Goal: Information Seeking & Learning: Learn about a topic

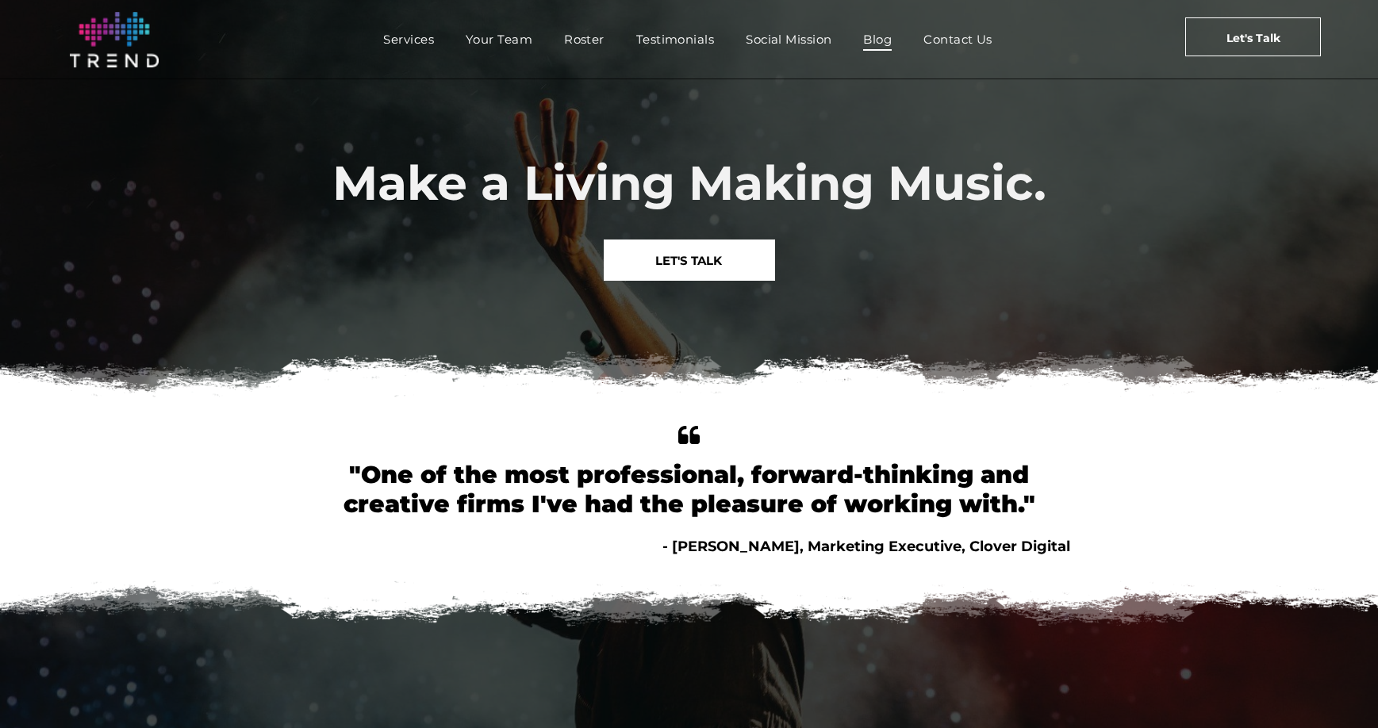
click at [899, 46] on link "Blog" at bounding box center [877, 39] width 60 height 23
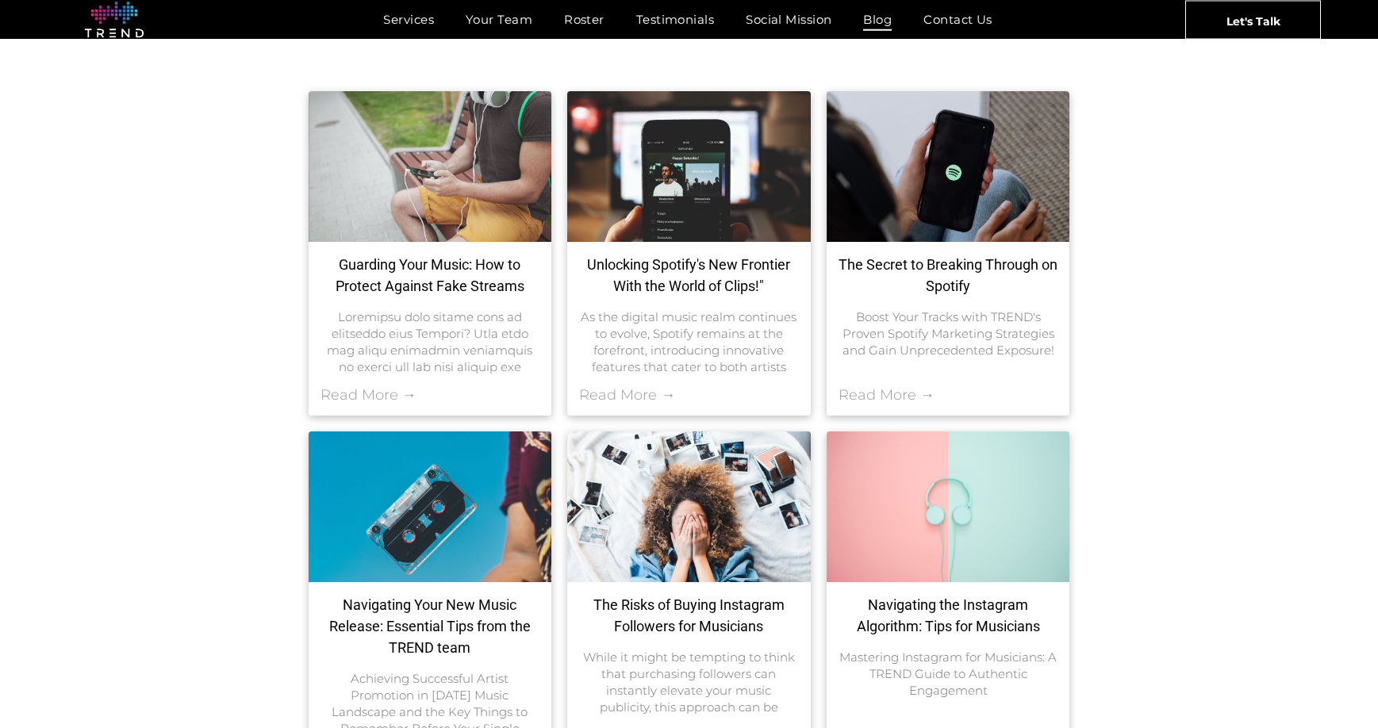
scroll to position [226, 0]
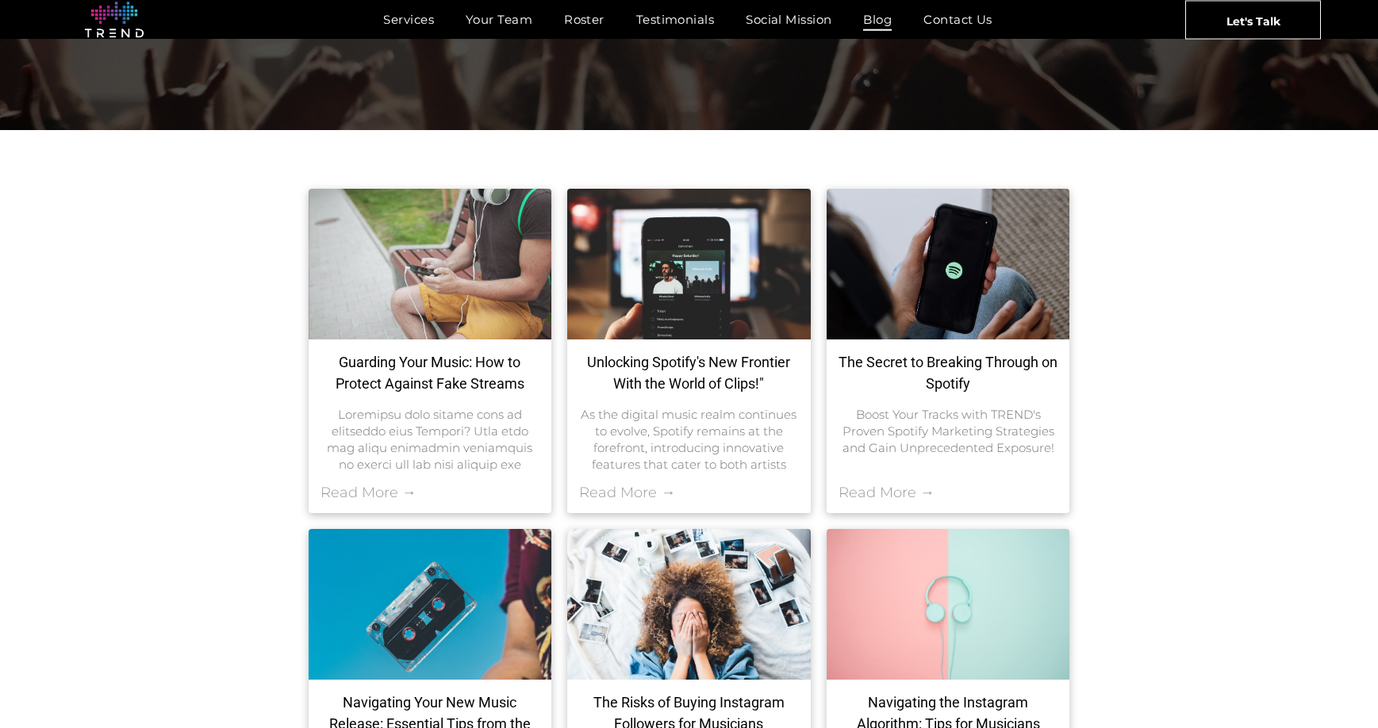
click at [932, 383] on link "The Secret to Breaking Through on Spotify" at bounding box center [948, 372] width 220 height 43
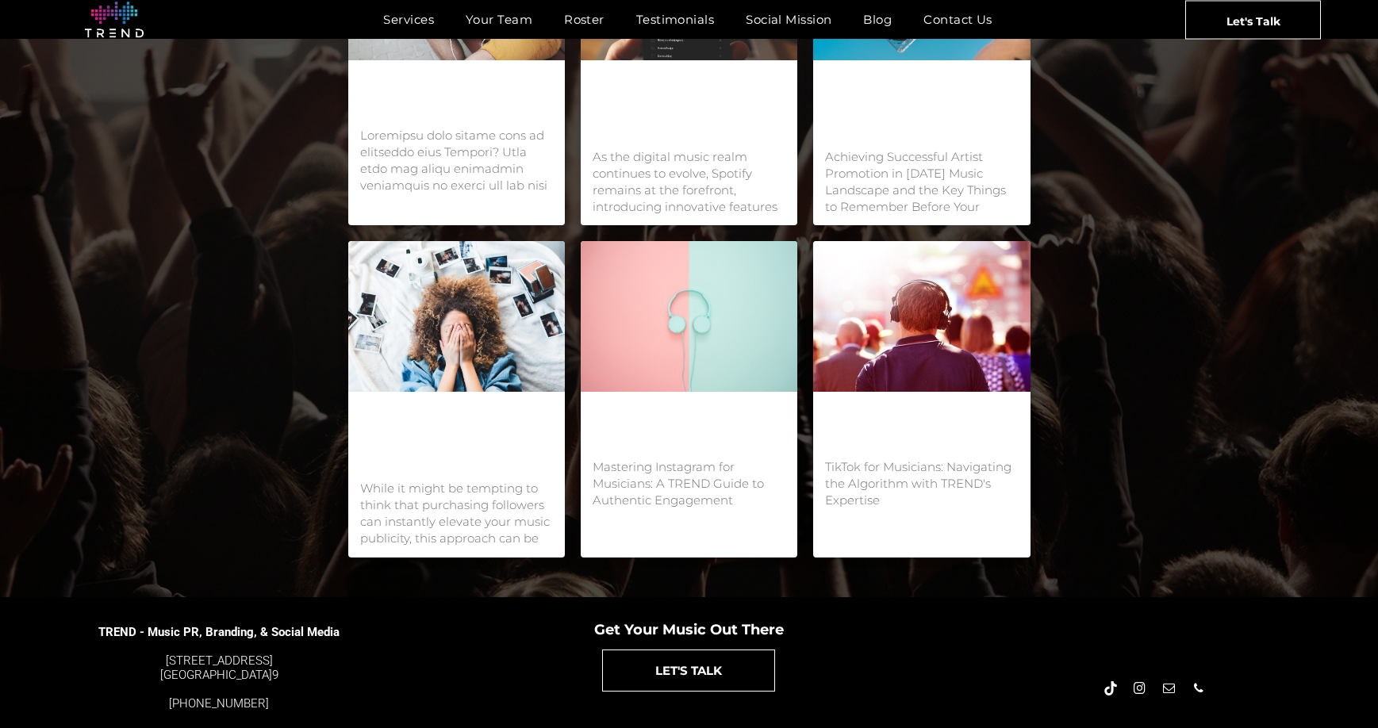
scroll to position [2005, 0]
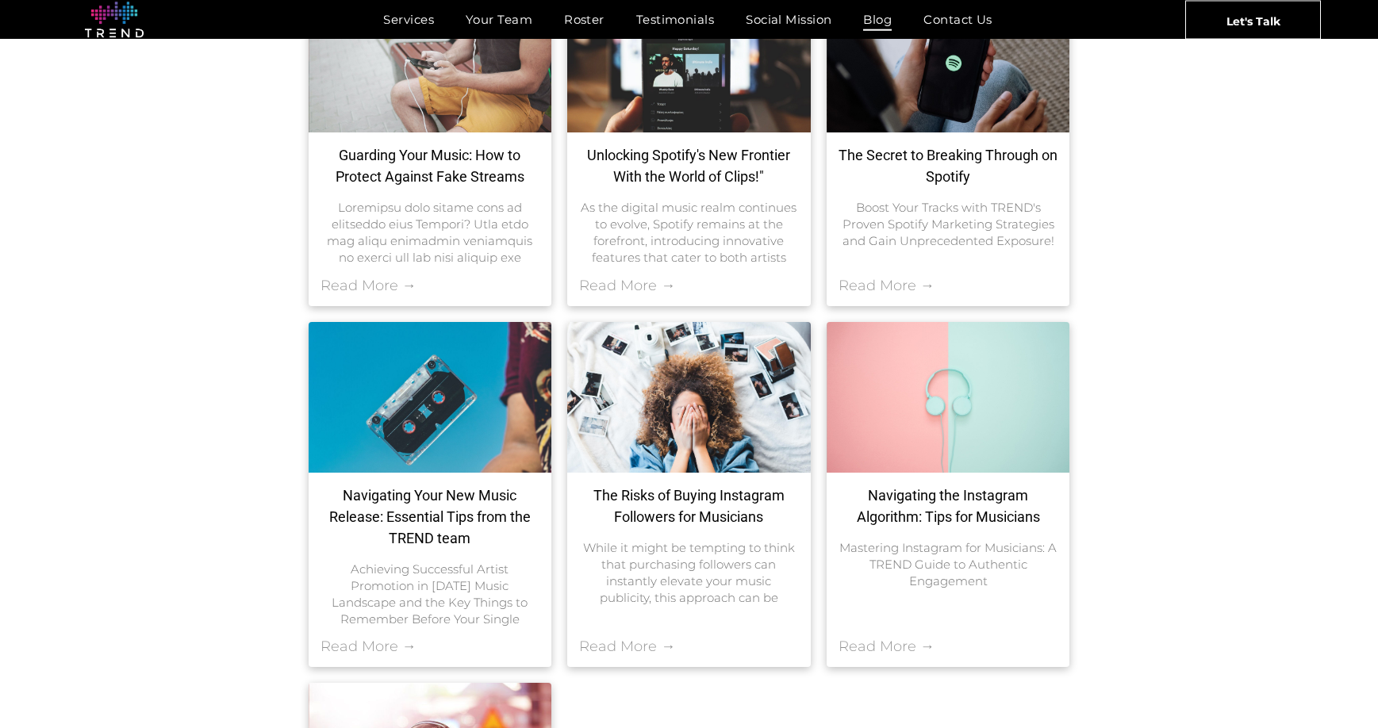
scroll to position [634, 0]
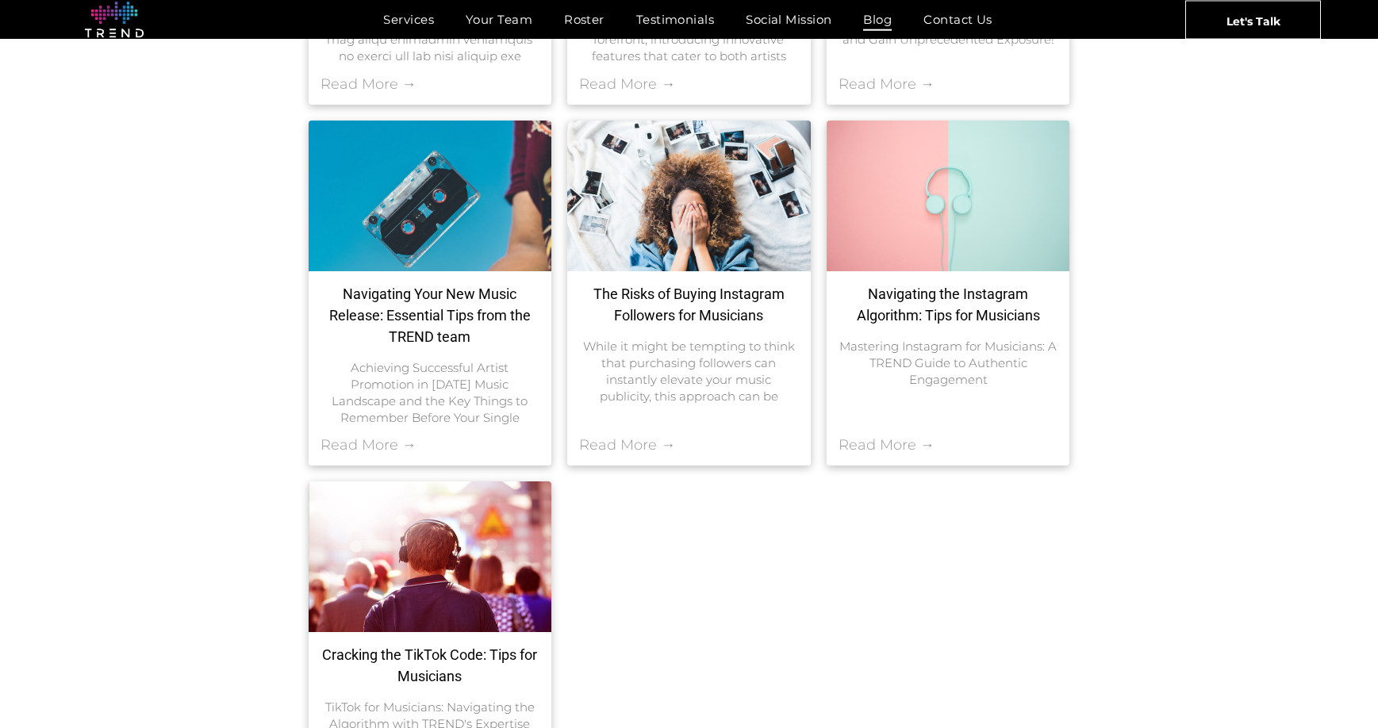
click at [443, 316] on link "Navigating Your New Music Release: Essential Tips from the TREND team" at bounding box center [430, 315] width 220 height 64
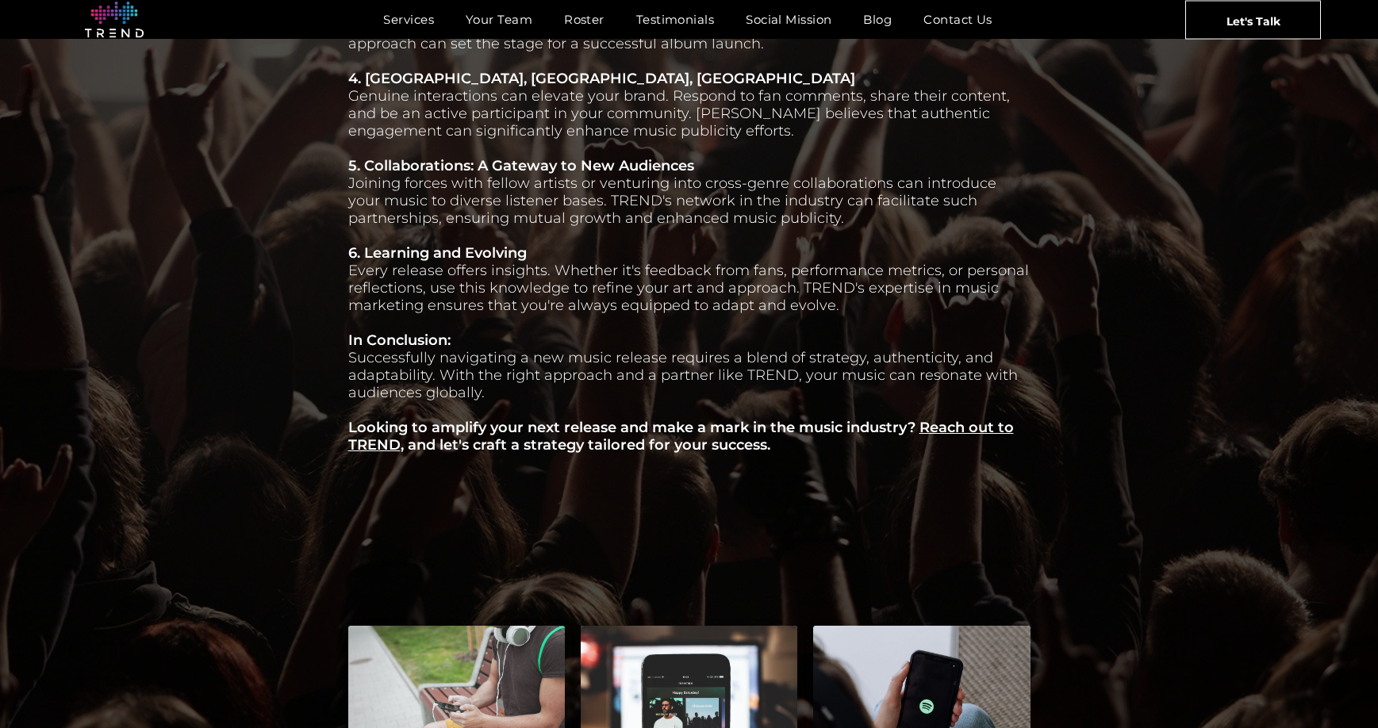
scroll to position [1032, 0]
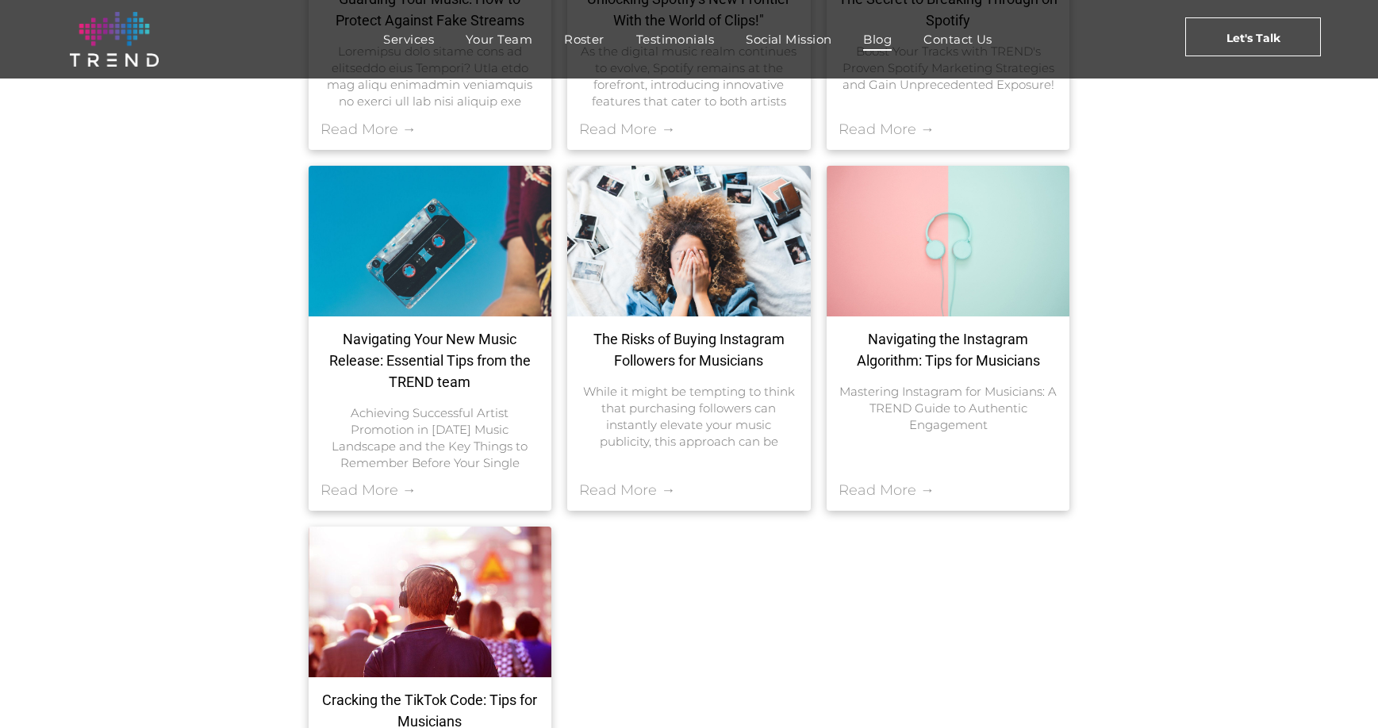
scroll to position [304, 0]
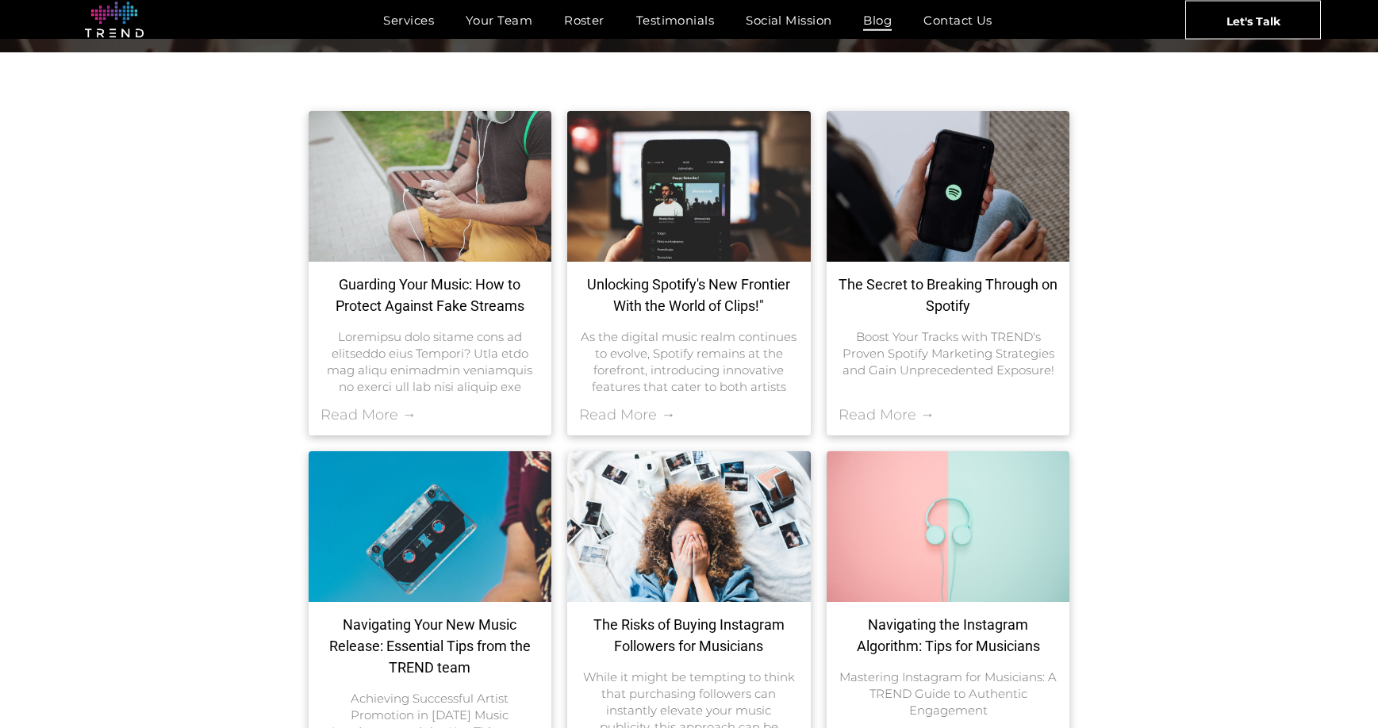
click at [458, 306] on link "Guarding Your Music: How to Protect Against Fake Streams" at bounding box center [430, 295] width 220 height 43
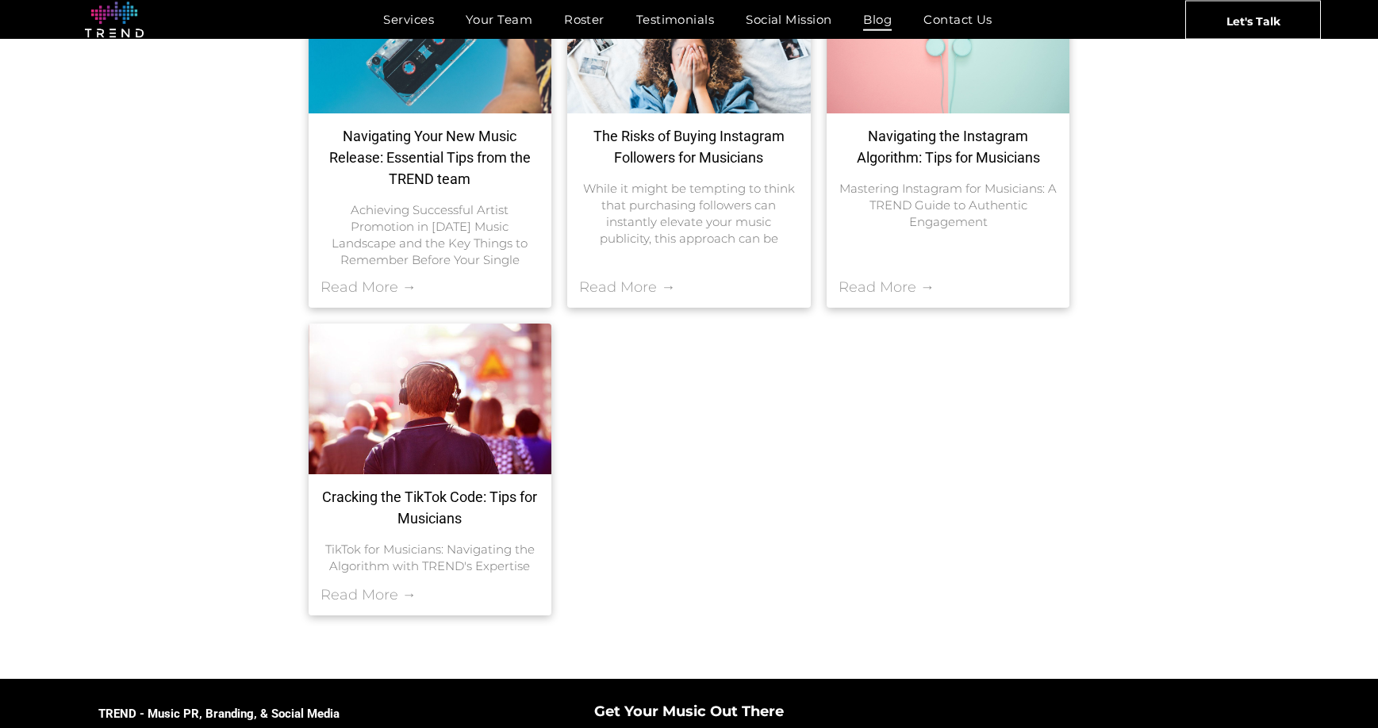
scroll to position [772, 0]
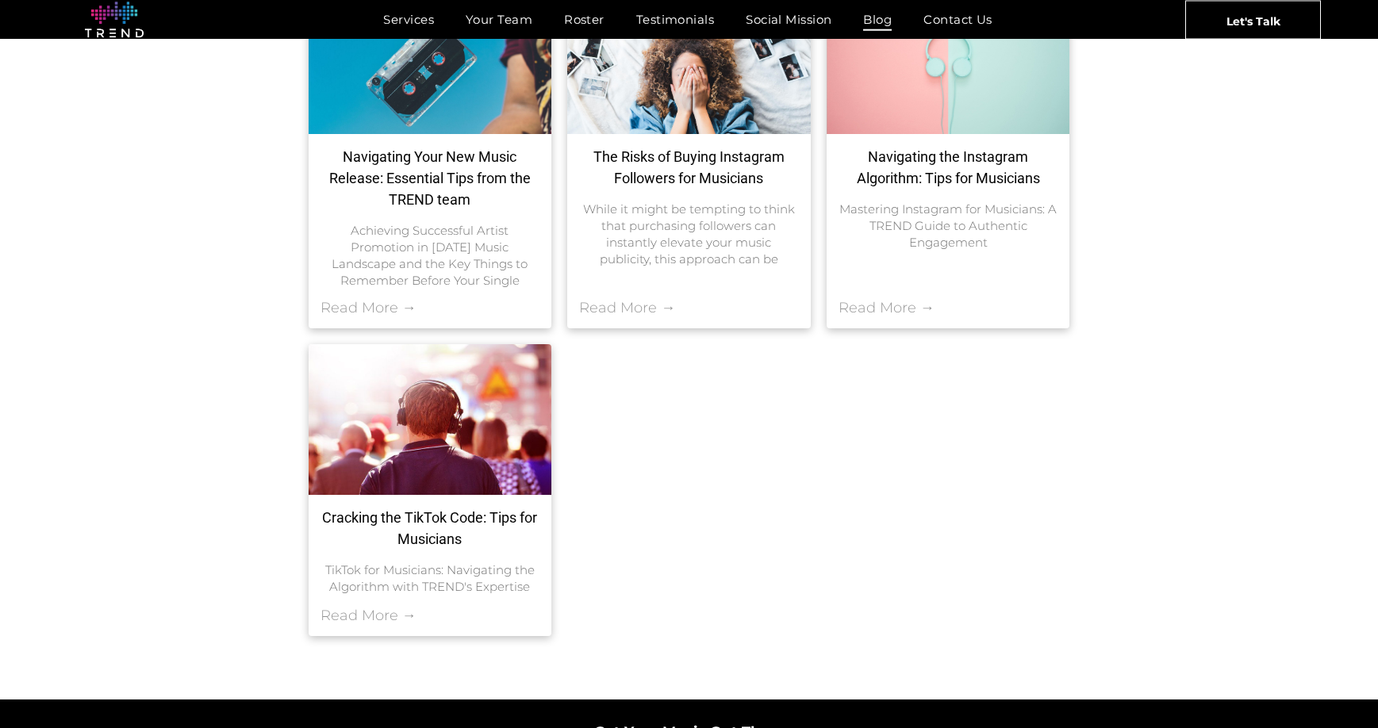
click at [439, 518] on link "Cracking the TikTok Code: Tips for Musicians" at bounding box center [430, 528] width 220 height 43
